Goal: Task Accomplishment & Management: Complete application form

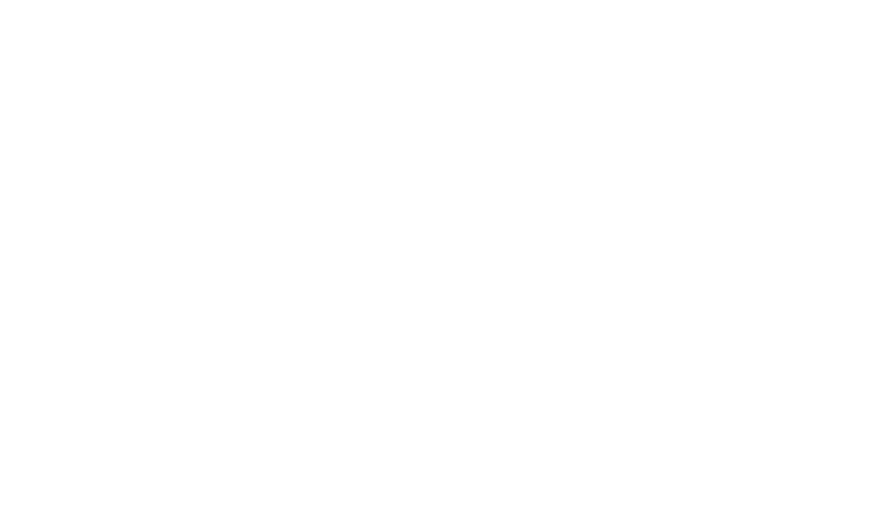
click at [0, 0] on html at bounding box center [0, 0] width 0 height 0
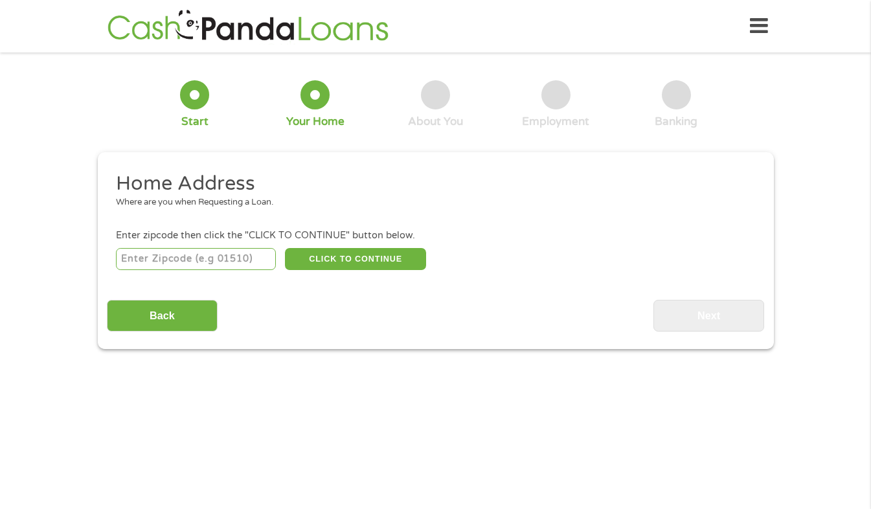
click at [238, 263] on input "number" at bounding box center [196, 259] width 160 height 22
type input "48609"
select select "[US_STATE]"
click at [373, 256] on button "CLICK TO CONTINUE" at bounding box center [355, 259] width 141 height 22
type input "48609"
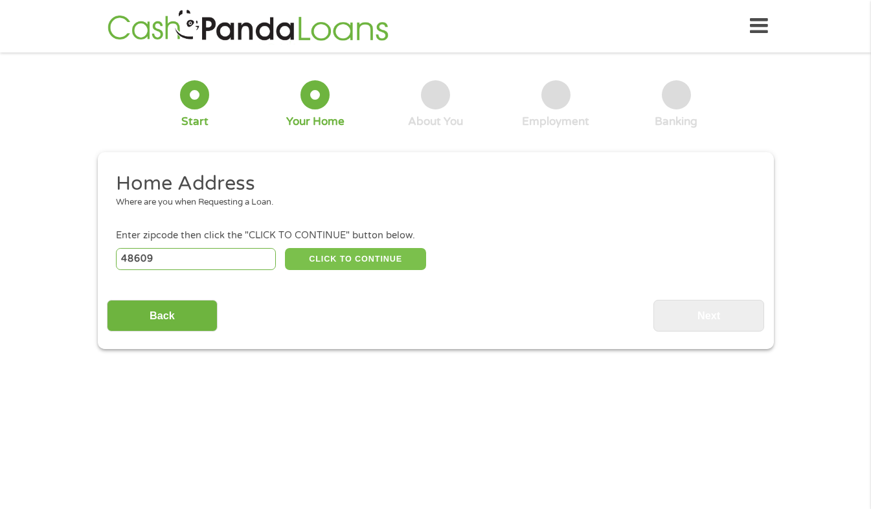
type input "Saginaw"
select select "[US_STATE]"
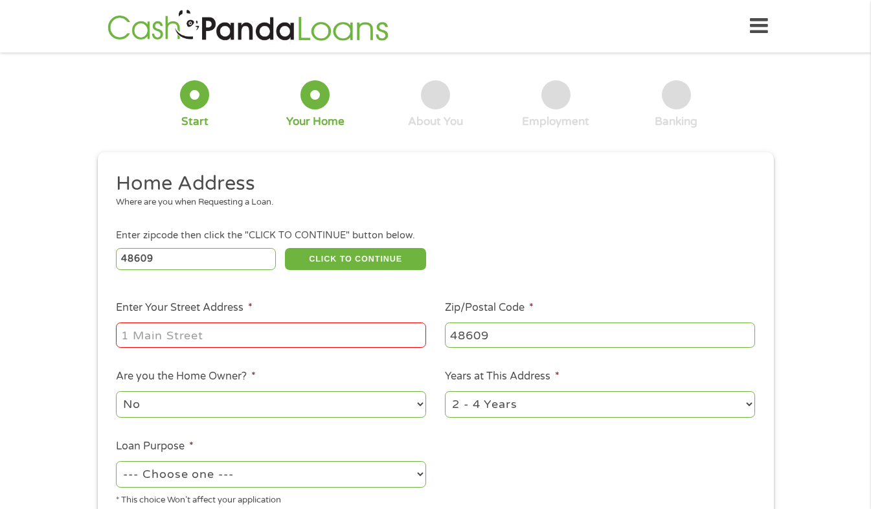
click at [276, 337] on input "Enter Your Street Address *" at bounding box center [271, 334] width 310 height 25
type input "[STREET_ADDRESS]"
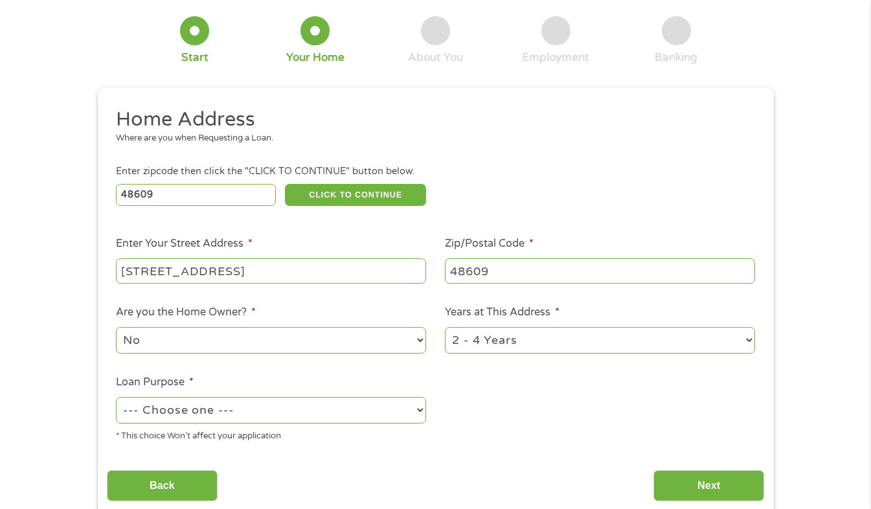
scroll to position [129, 0]
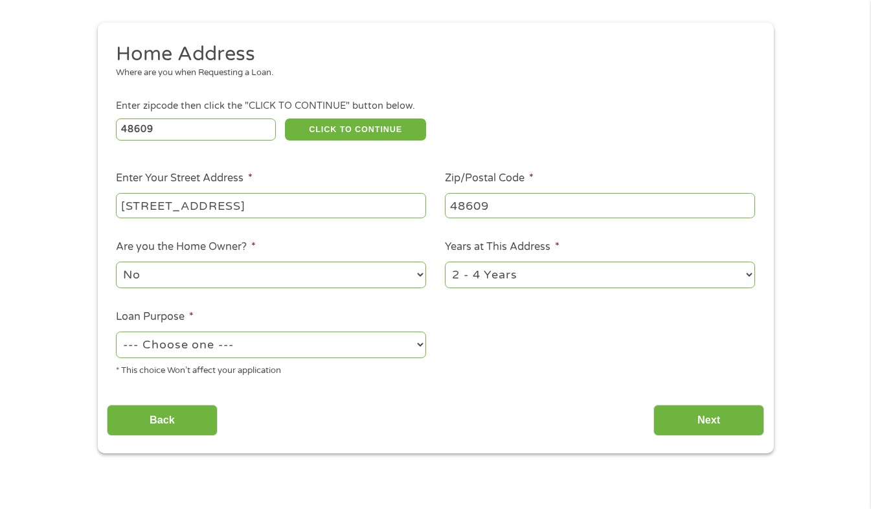
click at [319, 341] on select "--- Choose one --- Pay Bills Debt Consolidation Home Improvement Major Purchase…" at bounding box center [271, 344] width 310 height 27
select select "shorttermcash"
click at [116, 332] on select "--- Choose one --- Pay Bills Debt Consolidation Home Improvement Major Purchase…" at bounding box center [271, 344] width 310 height 27
click at [725, 420] on input "Next" at bounding box center [708, 421] width 111 height 32
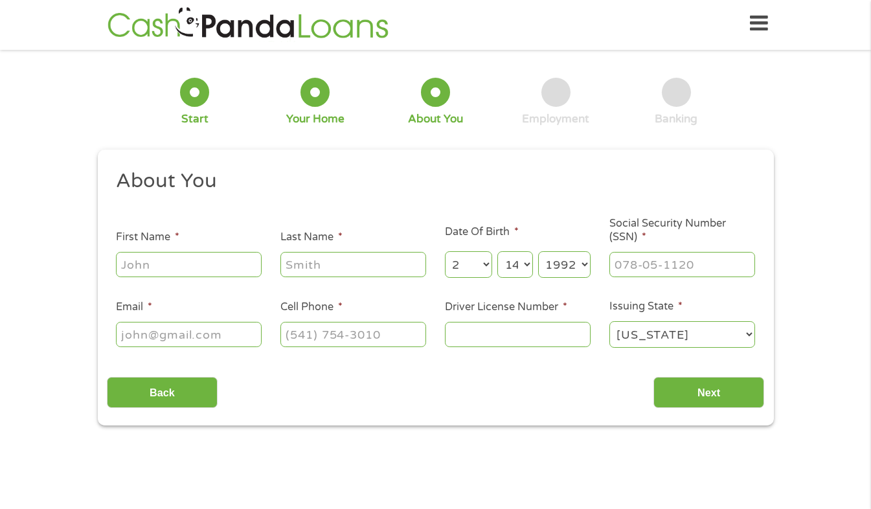
scroll to position [0, 0]
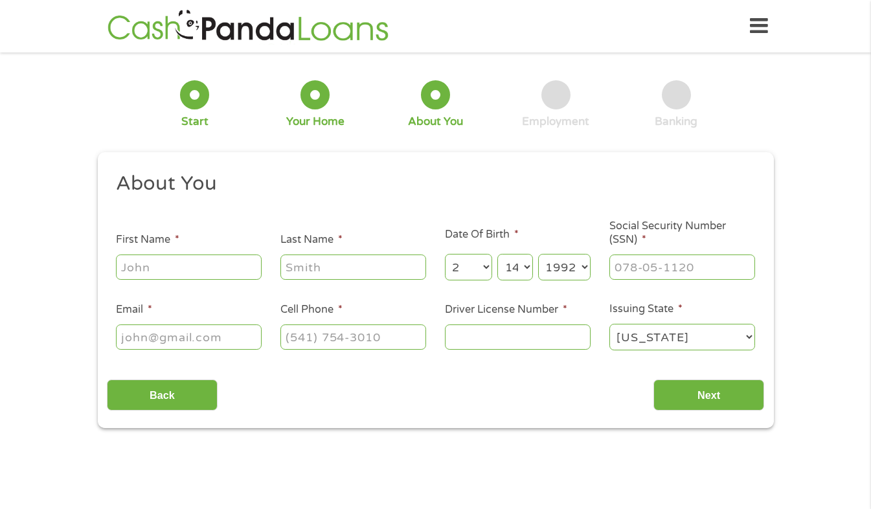
click at [192, 276] on input "First Name *" at bounding box center [189, 266] width 146 height 25
type input "[PERSON_NAME]"
type input "[EMAIL_ADDRESS][DOMAIN_NAME]"
type input "9892975450"
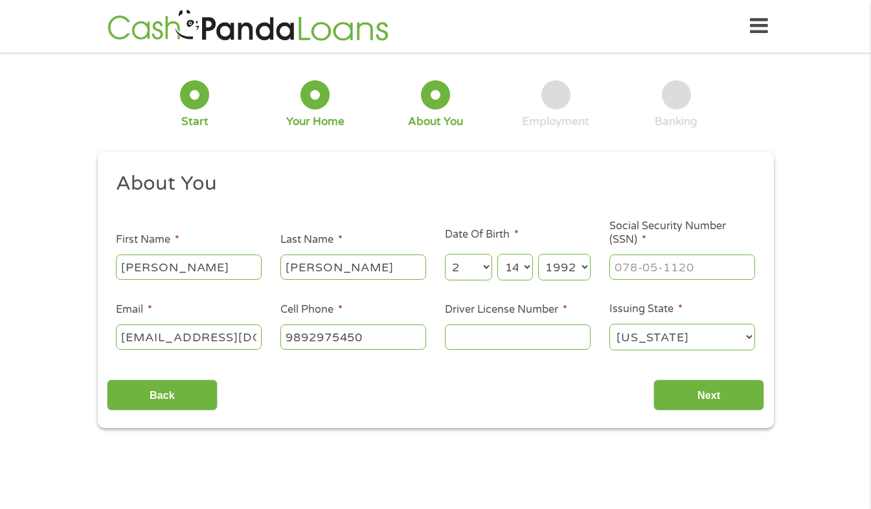
select select "[US_STATE]"
type input "[PHONE_NUMBER]"
click at [627, 257] on input "___-__-____" at bounding box center [682, 266] width 146 height 25
type input "386-13-3659"
click at [402, 330] on input "[PHONE_NUMBER]" at bounding box center [353, 336] width 146 height 25
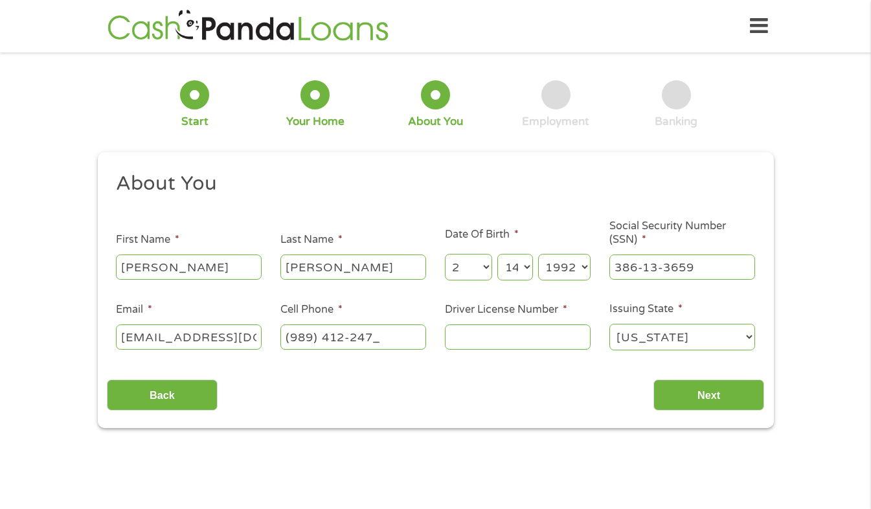
type input "[PHONE_NUMBER]"
type input "M324758564131"
click at [720, 329] on select "[US_STATE] [US_STATE] [US_STATE] [US_STATE] [US_STATE] [US_STATE] [US_STATE] [U…" at bounding box center [682, 337] width 146 height 27
select select "[US_STATE]"
click at [609, 324] on select "[US_STATE] [US_STATE] [US_STATE] [US_STATE] [US_STATE] [US_STATE] [US_STATE] [U…" at bounding box center [682, 337] width 146 height 27
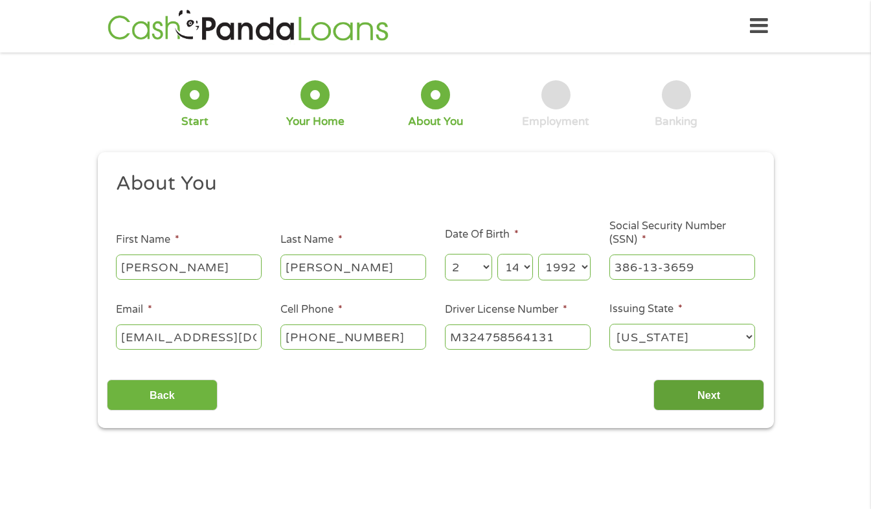
click at [714, 386] on input "Next" at bounding box center [708, 395] width 111 height 32
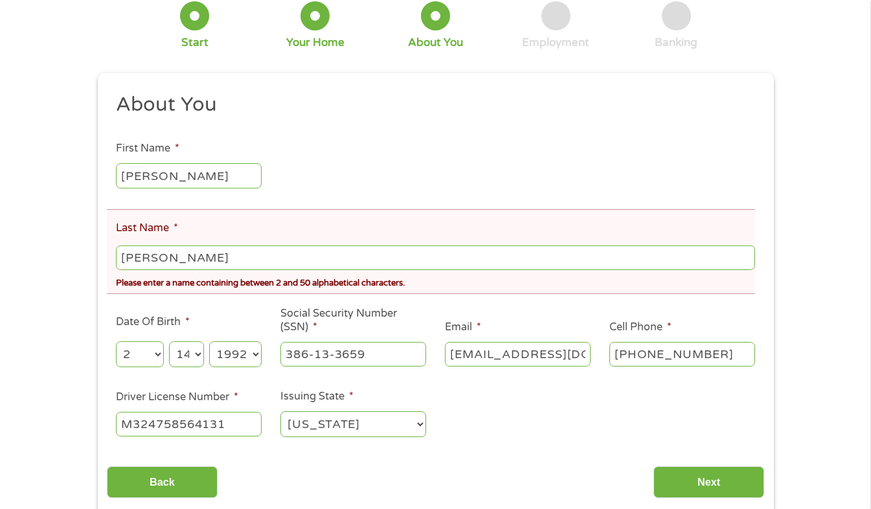
scroll to position [129, 0]
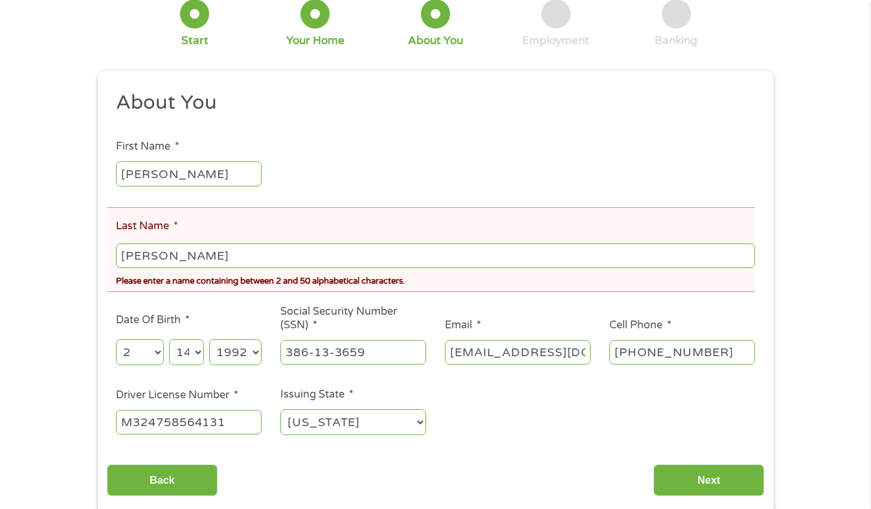
drag, startPoint x: 173, startPoint y: 254, endPoint x: 343, endPoint y: 236, distance: 170.5
click at [173, 254] on input "[PERSON_NAME]" at bounding box center [435, 255] width 638 height 25
type input "MidcalfGulliver"
click at [722, 472] on input "Next" at bounding box center [708, 480] width 111 height 32
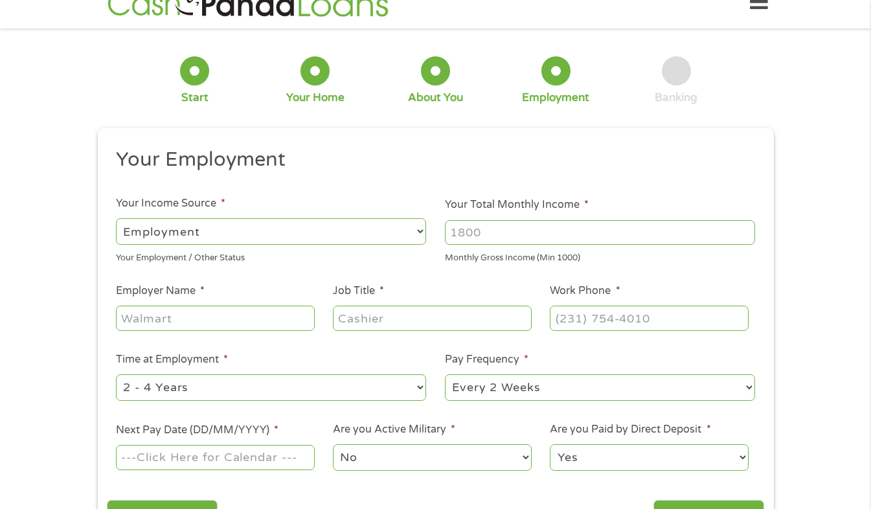
scroll to position [0, 0]
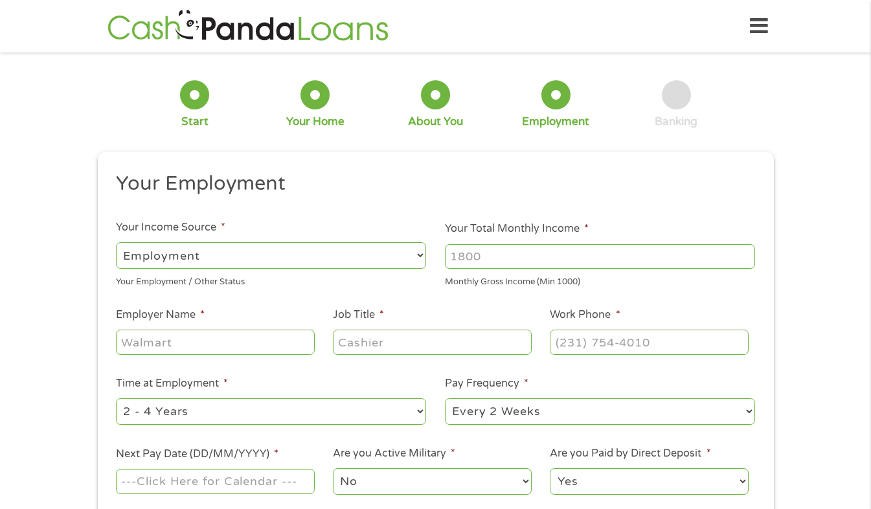
click at [497, 253] on input "Your Total Monthly Income *" at bounding box center [600, 256] width 310 height 25
type input "4000"
click at [283, 348] on input "Employer Name *" at bounding box center [215, 341] width 198 height 25
type input "B and CP specialist Corp"
type input "Delivery Driver"
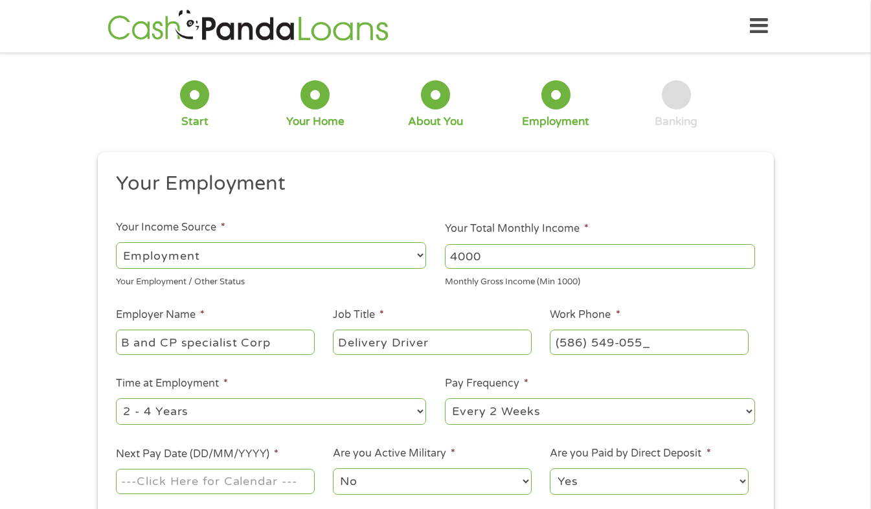
type input "[PHONE_NUMBER]"
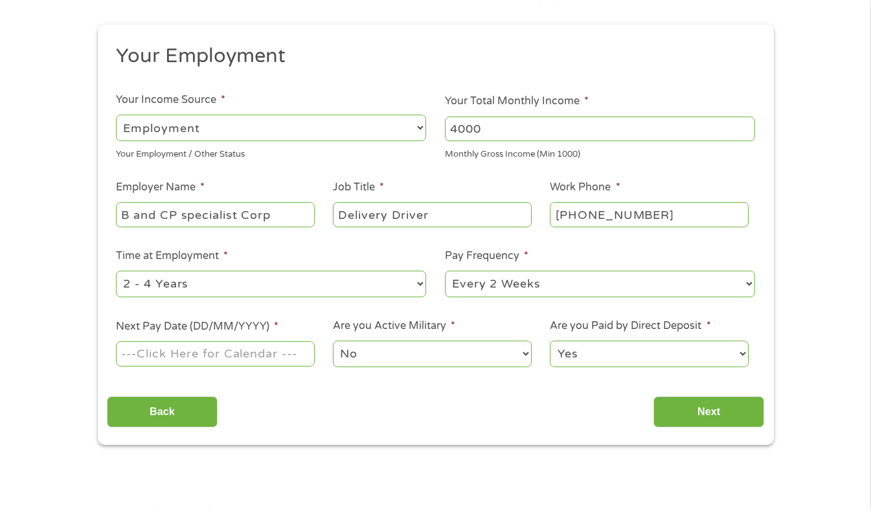
scroll to position [129, 0]
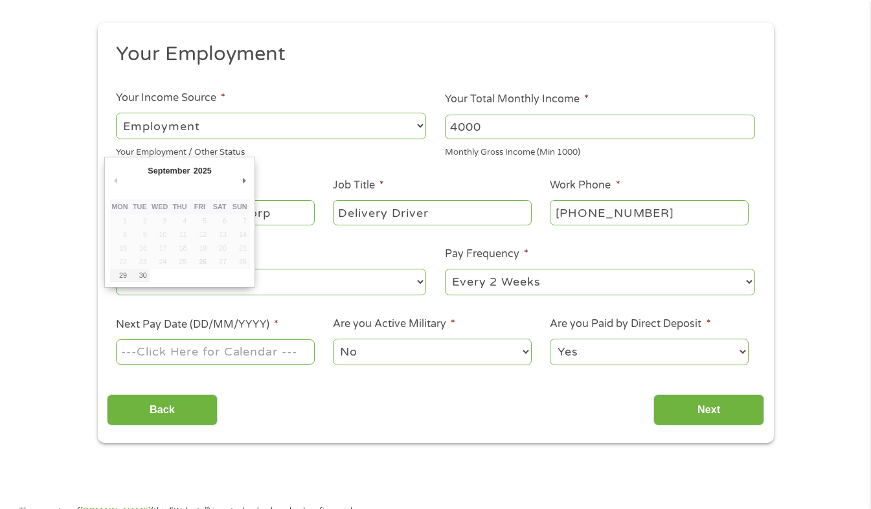
click at [277, 362] on input "Next Pay Date (DD/MM/YYYY) *" at bounding box center [215, 351] width 198 height 25
type input "[DATE]"
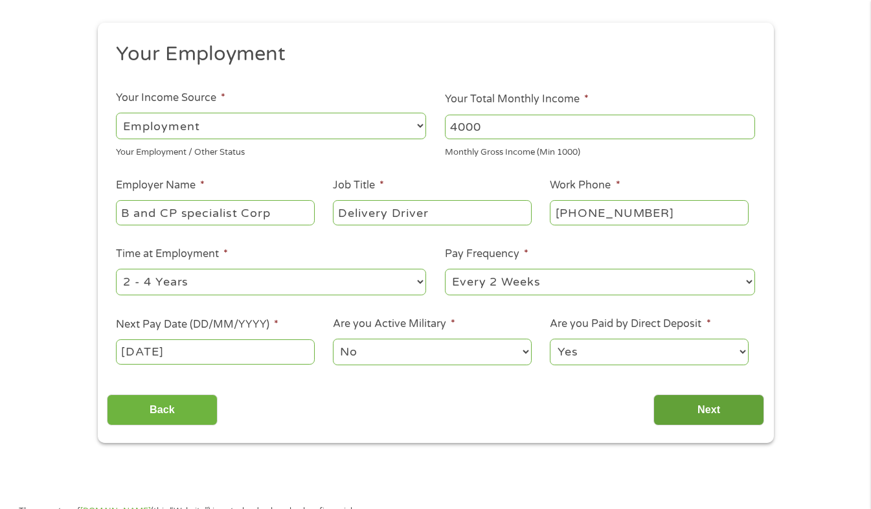
click at [706, 405] on input "Next" at bounding box center [708, 410] width 111 height 32
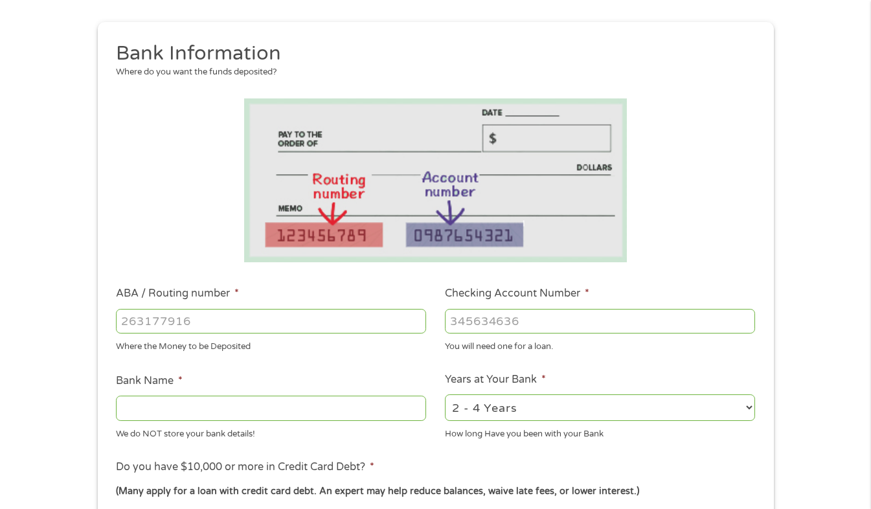
scroll to position [194, 0]
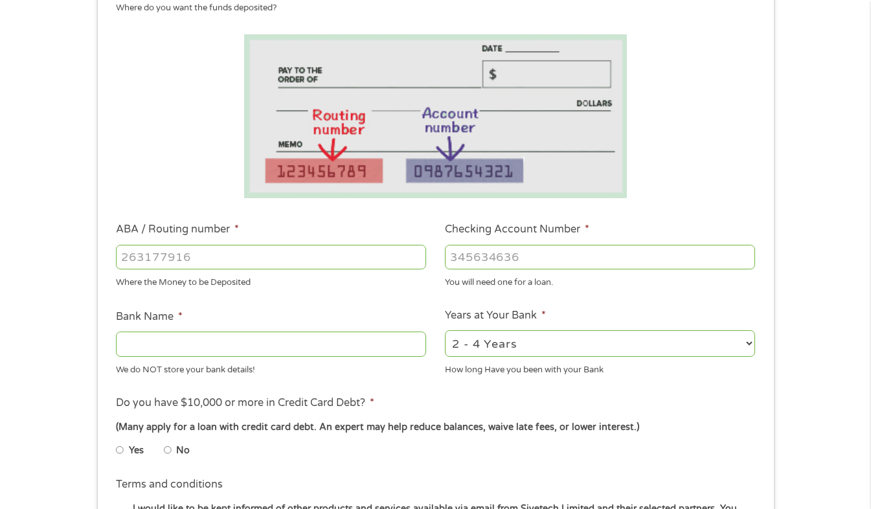
click at [353, 255] on input "ABA / Routing number *" at bounding box center [271, 257] width 310 height 25
type input "072000326"
type input "JPMORGAN CHASE BANK NA"
type input "072000326"
click at [480, 256] on input "Checking Account Number *" at bounding box center [600, 257] width 310 height 25
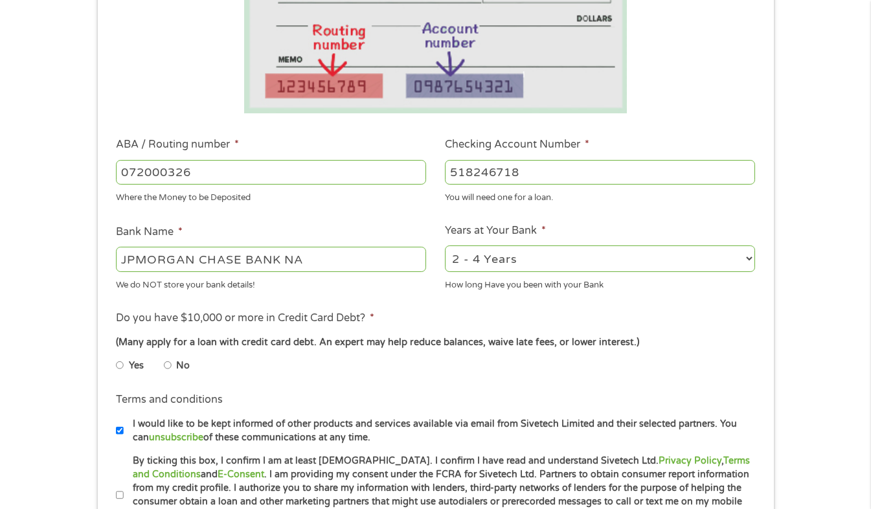
scroll to position [324, 0]
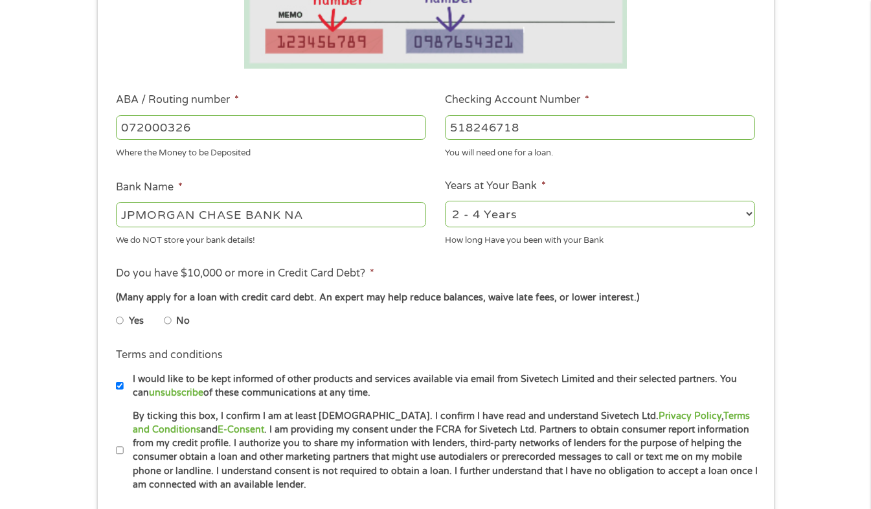
type input "518246718"
click at [169, 320] on input "No" at bounding box center [168, 320] width 8 height 21
radio input "true"
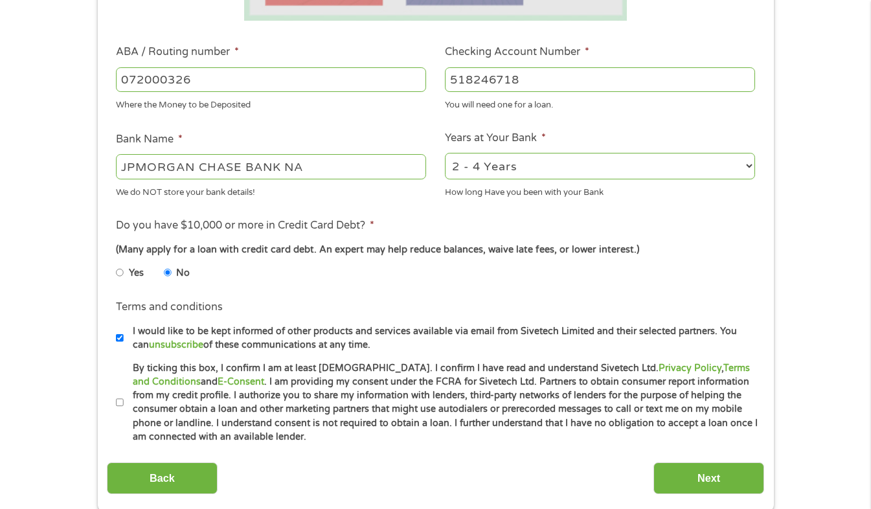
scroll to position [453, 0]
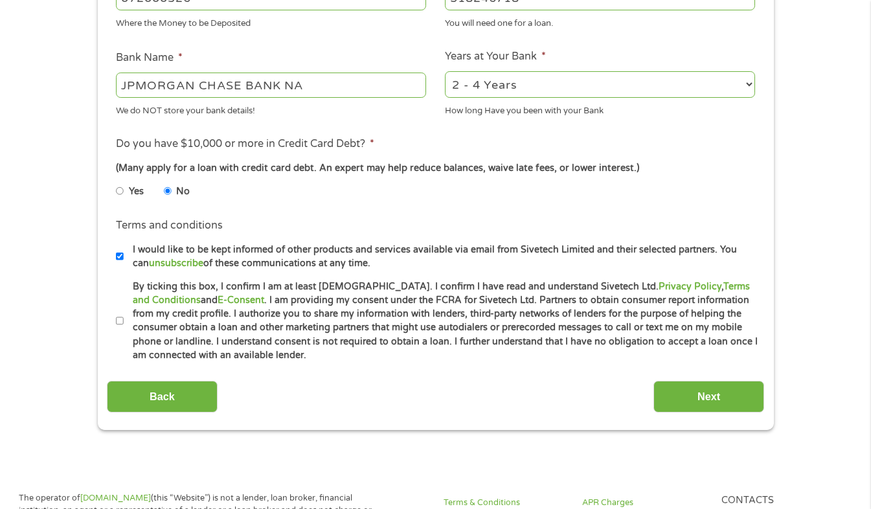
click at [120, 261] on input "I would like to be kept informed of other products and services available via e…" at bounding box center [120, 256] width 8 height 21
checkbox input "false"
click at [122, 319] on input "By ticking this box, I confirm I am at least [DEMOGRAPHIC_DATA]. I confirm I ha…" at bounding box center [120, 321] width 8 height 21
checkbox input "true"
drag, startPoint x: 680, startPoint y: 394, endPoint x: 687, endPoint y: 395, distance: 7.8
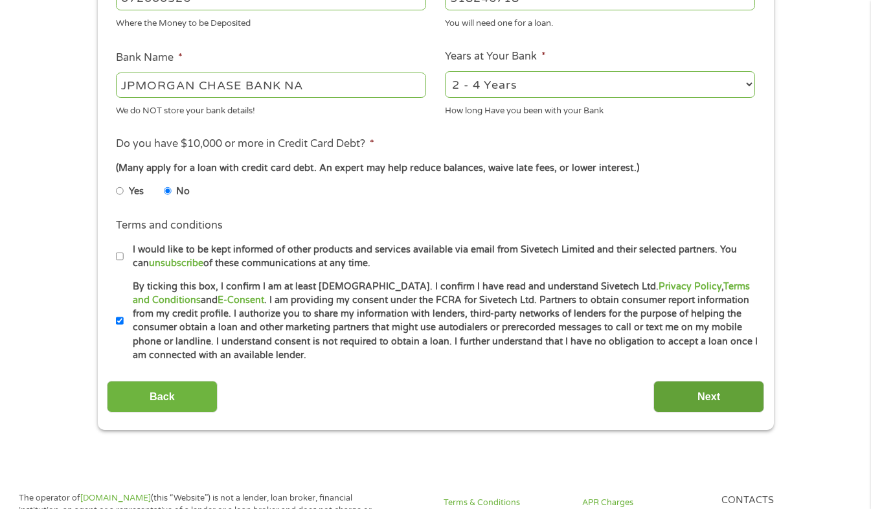
click at [680, 394] on input "Next" at bounding box center [708, 397] width 111 height 32
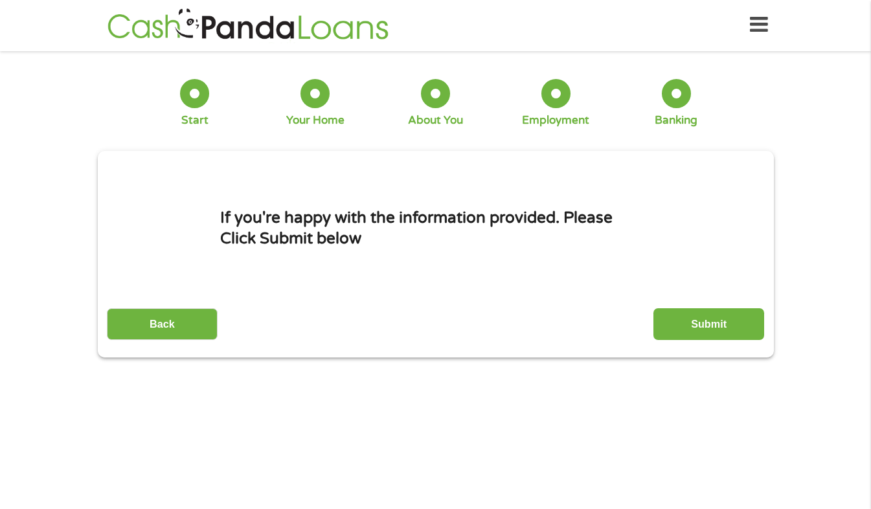
scroll to position [0, 0]
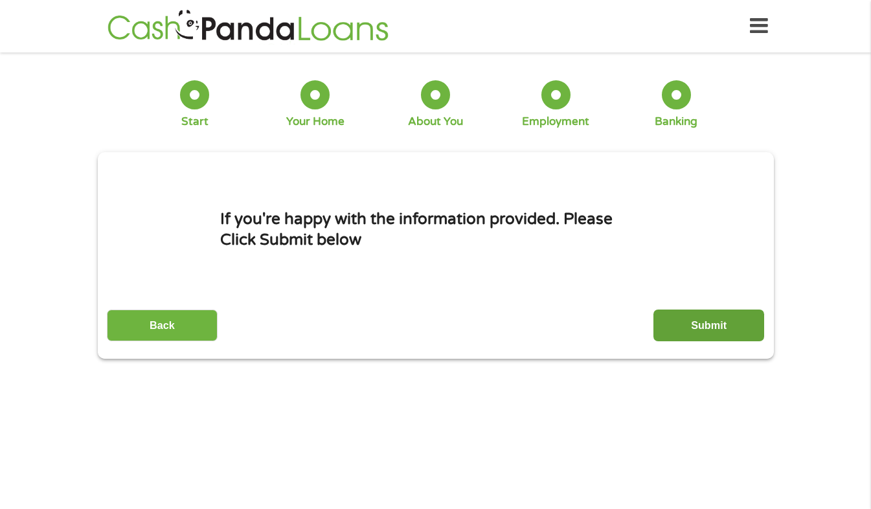
click at [680, 322] on input "Submit" at bounding box center [708, 325] width 111 height 32
